Goal: Information Seeking & Learning: Understand process/instructions

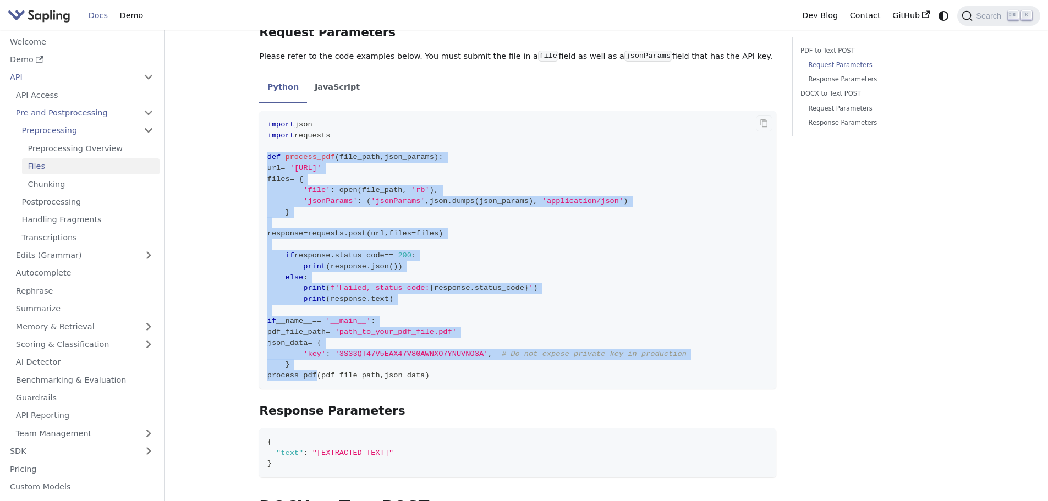
drag, startPoint x: 267, startPoint y: 134, endPoint x: 314, endPoint y: 346, distance: 217.5
click at [314, 346] on code "import json import requests def process_pdf ( file_path , json_params ) : url =…" at bounding box center [517, 250] width 517 height 278
click at [314, 371] on span "process_pdf" at bounding box center [292, 375] width 50 height 8
drag, startPoint x: 452, startPoint y: 351, endPoint x: 269, endPoint y: 134, distance: 284.3
click at [269, 134] on code "import json import requests def process_pdf ( file_path , json_params ) : url =…" at bounding box center [517, 250] width 517 height 278
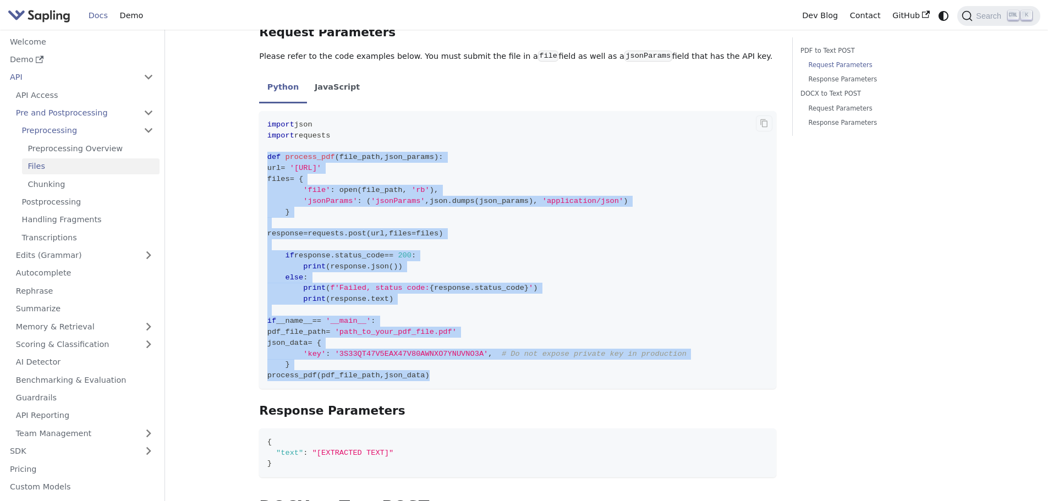
click at [269, 153] on span "def" at bounding box center [274, 157] width 14 height 8
drag, startPoint x: 269, startPoint y: 134, endPoint x: 447, endPoint y: 355, distance: 284.9
click at [447, 355] on code "import json import requests def process_pdf ( file_path , json_params ) : url =…" at bounding box center [517, 250] width 517 height 278
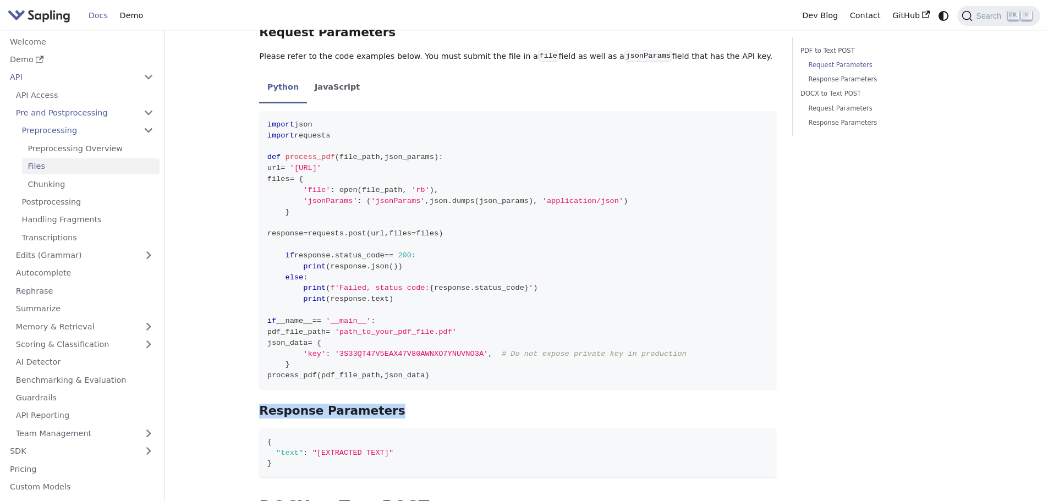
drag, startPoint x: 391, startPoint y: 382, endPoint x: 251, endPoint y: 381, distance: 139.8
click at [251, 381] on div "API Pre and Postprocessing Preprocessing Files On this page Files In addition t…" at bounding box center [517, 431] width 533 height 1339
click at [246, 379] on div "API Pre and Postprocessing Preprocessing Files On this page Files In addition t…" at bounding box center [607, 436] width 726 height 1362
